Goal: Task Accomplishment & Management: Complete application form

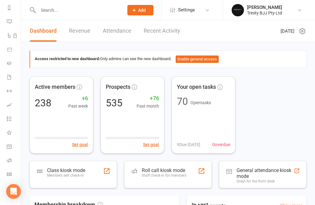
scroll to position [85, 1]
click at [6, 174] on li "Class check-in" at bounding box center [9, 175] width 21 height 14
click at [7, 174] on icon at bounding box center [9, 174] width 5 height 5
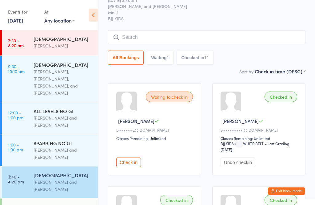
scroll to position [17, 0]
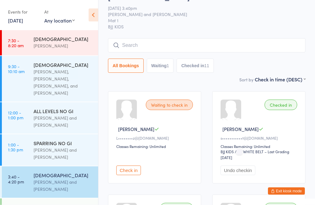
click at [179, 44] on input "search" at bounding box center [207, 46] width 198 height 14
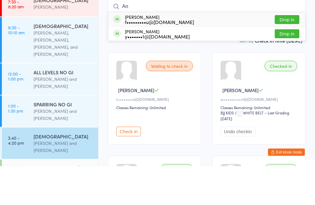
type input "An"
click at [156, 73] on div "y•••••••1@gmail.com" at bounding box center [157, 75] width 65 height 5
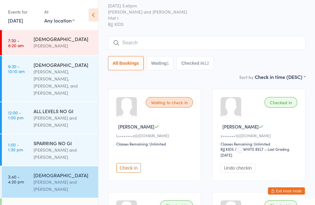
scroll to position [0, 0]
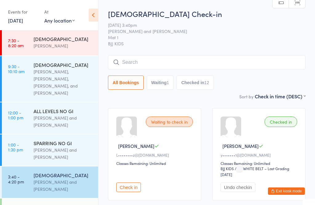
click at [167, 63] on input "search" at bounding box center [207, 62] width 198 height 14
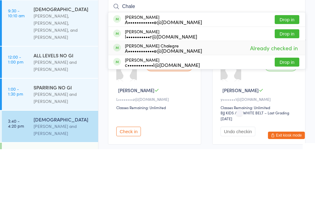
type input "Chale"
click at [170, 104] on div "A••••••••••••e@gmail.com" at bounding box center [163, 106] width 77 height 5
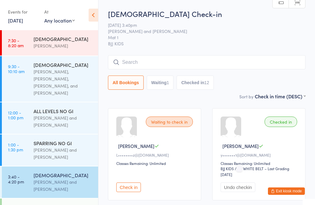
click at [154, 58] on input "search" at bounding box center [207, 62] width 198 height 14
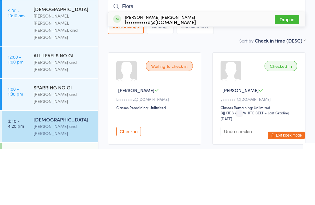
type input "Flora"
click at [159, 70] on div "Flora Kleemann de azevedo l••••••••••e@gmail.com" at bounding box center [160, 75] width 71 height 10
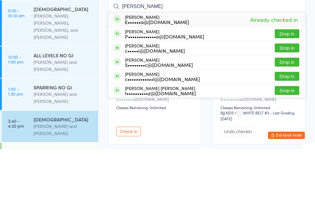
scroll to position [56, 0]
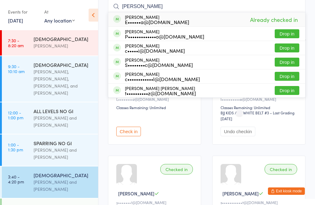
click at [152, 6] on input "julia" at bounding box center [207, 6] width 198 height 14
type input "j"
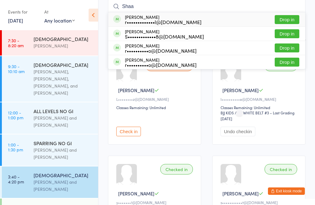
type input "Shaa"
click at [147, 21] on div "r•••••••••••••l@hotmail.com" at bounding box center [163, 21] width 77 height 5
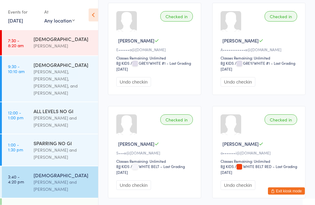
scroll to position [621, 0]
click at [283, 194] on button "Exit kiosk mode" at bounding box center [286, 190] width 37 height 7
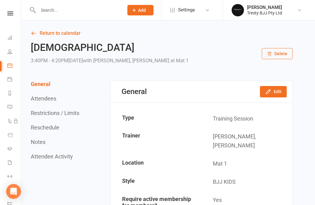
click at [8, 147] on icon at bounding box center [9, 148] width 5 height 5
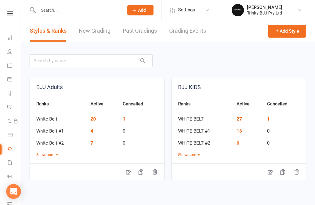
click at [95, 29] on link "New Grading" at bounding box center [95, 30] width 32 height 21
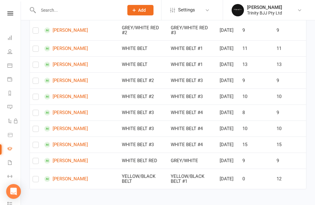
scroll to position [347, 0]
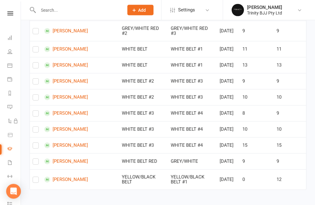
click at [35, 131] on label at bounding box center [36, 131] width 6 height 0
click at [35, 127] on input "checkbox" at bounding box center [36, 127] width 6 height 0
checkbox input "true"
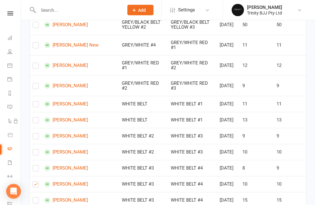
click at [33, 122] on label at bounding box center [36, 122] width 6 height 0
click at [33, 118] on input "checkbox" at bounding box center [36, 118] width 6 height 0
checkbox input "true"
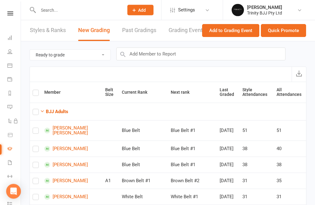
scroll to position [0, 0]
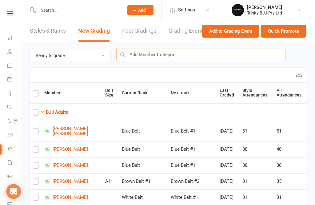
click at [156, 56] on input "text" at bounding box center [200, 54] width 169 height 13
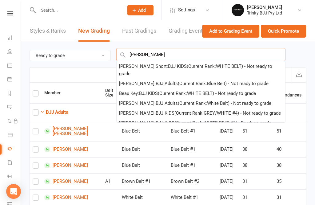
type input "Bailey"
click at [132, 65] on div "Bailey Short : BJJ KIDS (Current Rank: WHITE BELT ) - Not ready to grade" at bounding box center [201, 70] width 164 height 15
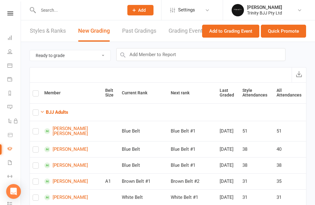
checkbox input "true"
click at [292, 31] on button "Quick Promote" at bounding box center [283, 31] width 45 height 13
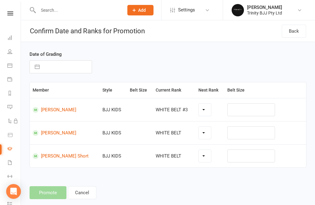
select select "39737"
select select "39734"
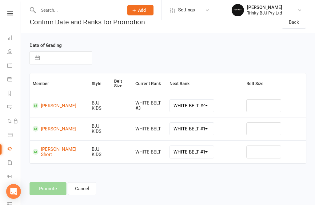
scroll to position [18, 0]
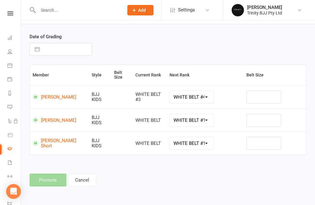
click at [36, 45] on button "button" at bounding box center [37, 49] width 11 height 12
select select "6"
select select "2025"
select select "7"
select select "2025"
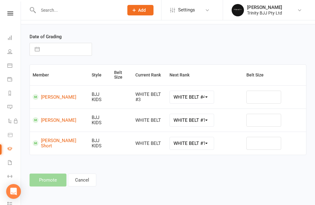
select select "8"
select select "2025"
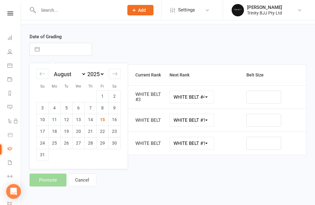
click at [103, 121] on td "15" at bounding box center [103, 120] width 12 height 12
type input "15 Aug 2025"
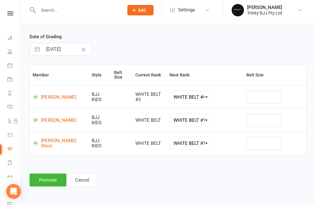
click at [47, 180] on button "Promote" at bounding box center [48, 179] width 37 height 13
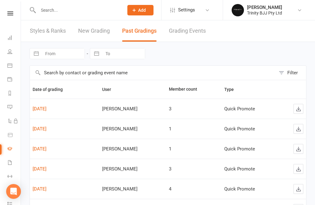
click at [11, 47] on link "People" at bounding box center [14, 52] width 14 height 14
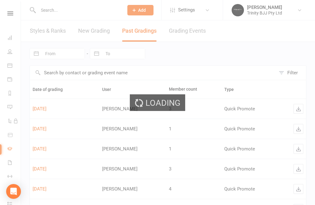
select select "100"
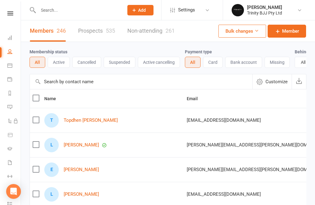
click at [67, 85] on input "text" at bounding box center [141, 81] width 223 height 15
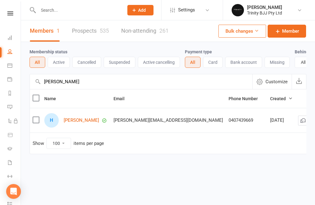
type input "Hartle"
click at [83, 121] on link "Hartley Howell" at bounding box center [81, 120] width 35 height 5
